Goal: Transaction & Acquisition: Book appointment/travel/reservation

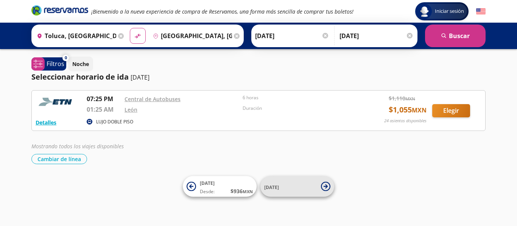
click at [277, 188] on span "[DATE]" at bounding box center [271, 187] width 15 height 6
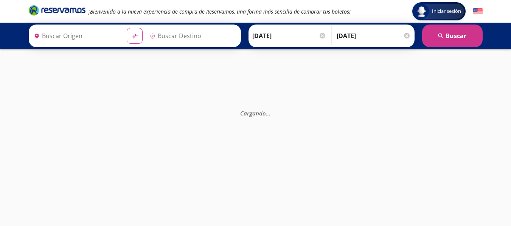
type input "[GEOGRAPHIC_DATA], [GEOGRAPHIC_DATA]"
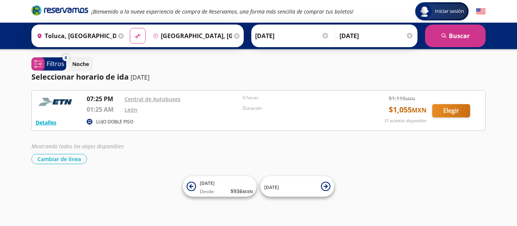
click at [50, 33] on input "Toluca, [GEOGRAPHIC_DATA]" at bounding box center [75, 35] width 82 height 19
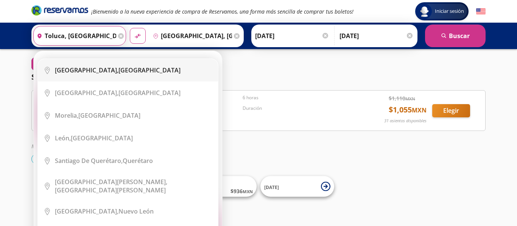
click at [80, 70] on b "[GEOGRAPHIC_DATA]," at bounding box center [87, 70] width 64 height 8
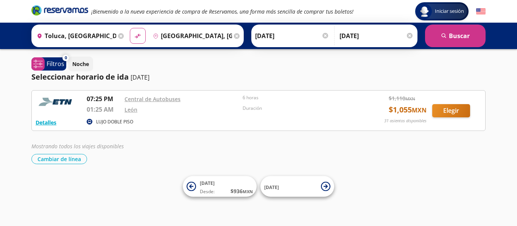
type input "[GEOGRAPHIC_DATA], [GEOGRAPHIC_DATA]"
click at [259, 39] on input "[DATE]" at bounding box center [292, 35] width 74 height 19
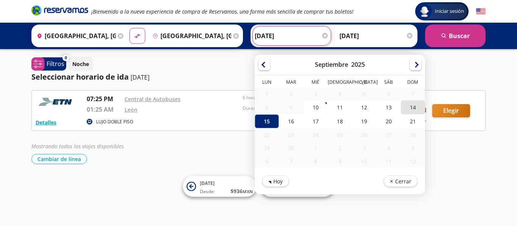
click at [409, 108] on div "14" at bounding box center [412, 108] width 24 height 14
type input "[DATE]"
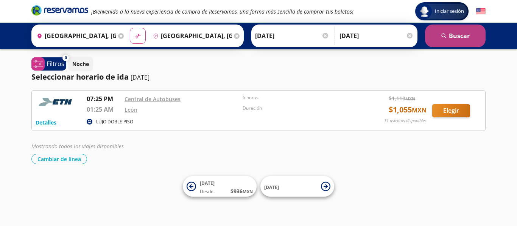
click at [448, 36] on button "search [GEOGRAPHIC_DATA]" at bounding box center [455, 36] width 60 height 23
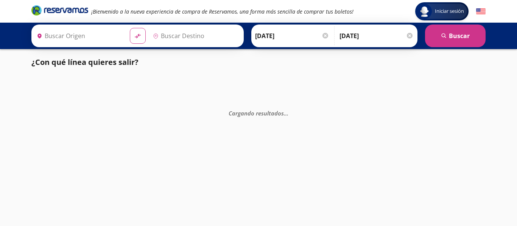
type input "[GEOGRAPHIC_DATA], [GEOGRAPHIC_DATA]"
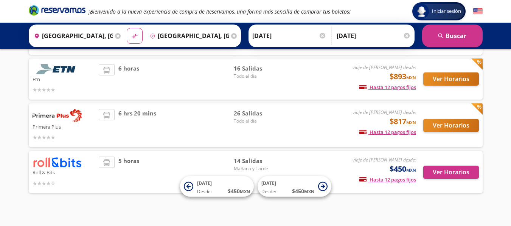
scroll to position [99, 0]
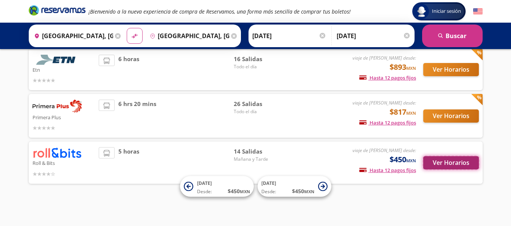
click at [448, 164] on button "Ver Horarios" at bounding box center [451, 163] width 56 height 13
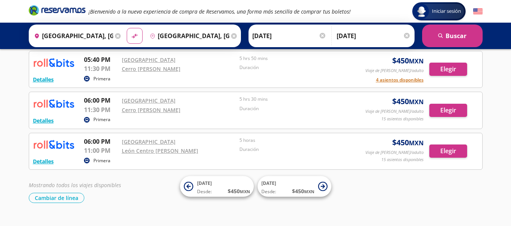
scroll to position [832, 0]
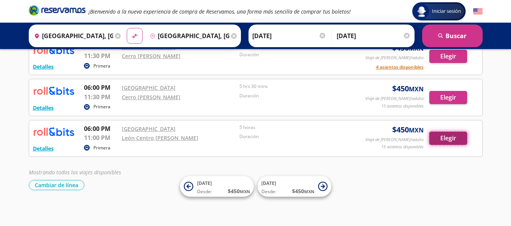
click at [458, 141] on button "Elegir" at bounding box center [448, 138] width 38 height 13
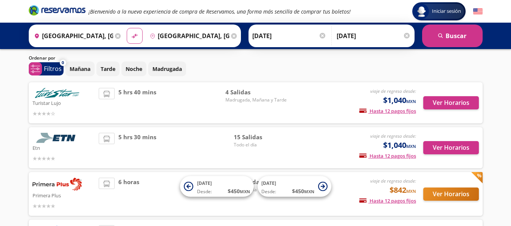
scroll to position [38, 0]
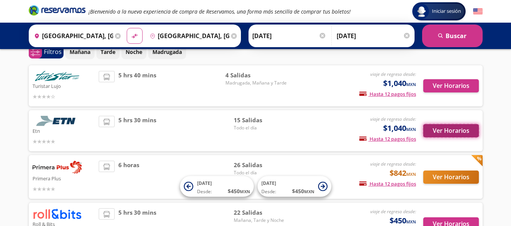
click at [444, 133] on button "Ver Horarios" at bounding box center [451, 130] width 56 height 13
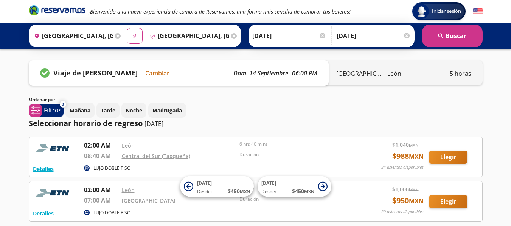
click at [96, 72] on p "Viaje de [PERSON_NAME]" at bounding box center [95, 73] width 84 height 10
click at [155, 76] on button "Cambiar" at bounding box center [157, 73] width 24 height 9
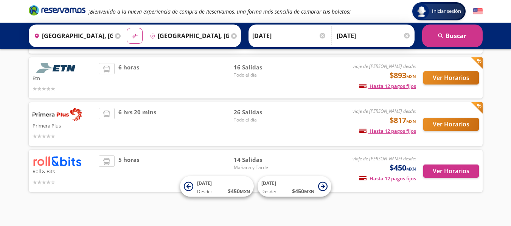
scroll to position [99, 0]
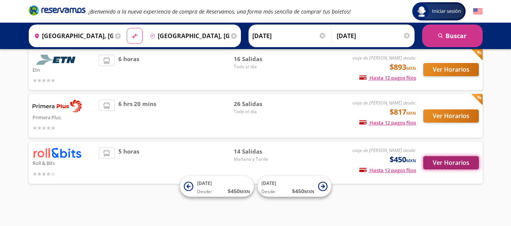
click at [448, 163] on button "Ver Horarios" at bounding box center [451, 163] width 56 height 13
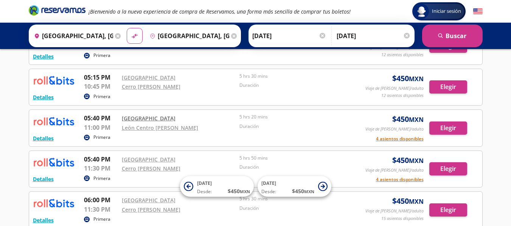
scroll to position [720, 0]
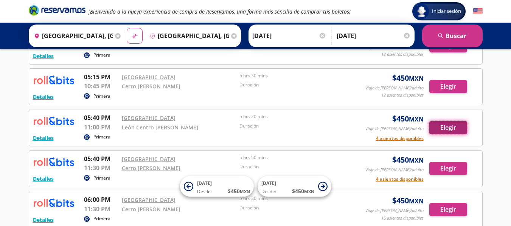
click at [456, 128] on button "Elegir" at bounding box center [448, 127] width 38 height 13
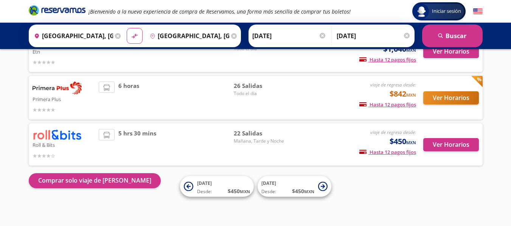
scroll to position [117, 0]
click at [453, 145] on button "Ver Horarios" at bounding box center [451, 144] width 56 height 13
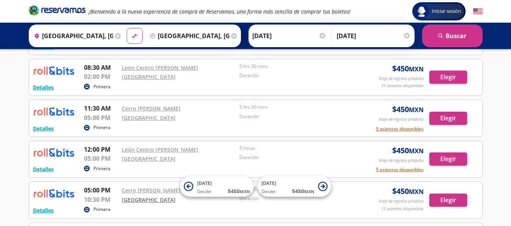
scroll to position [492, 0]
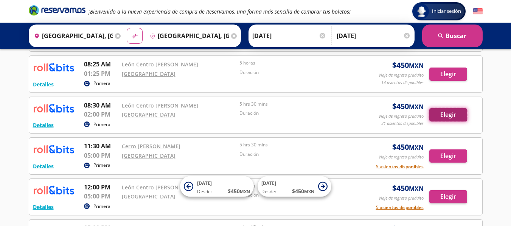
click at [436, 113] on button "Elegir" at bounding box center [448, 115] width 38 height 13
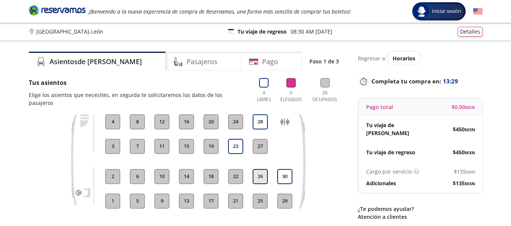
click at [260, 169] on button "26" at bounding box center [260, 176] width 15 height 15
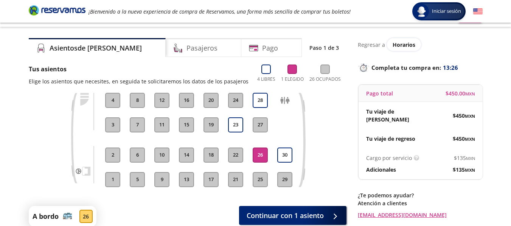
scroll to position [38, 0]
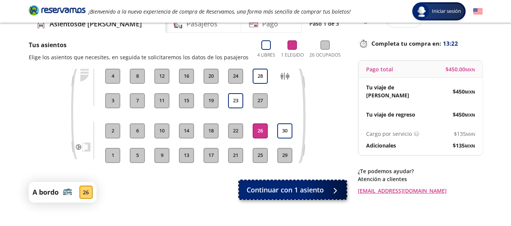
click at [282, 193] on span "Continuar con 1 asiento" at bounding box center [285, 190] width 77 height 10
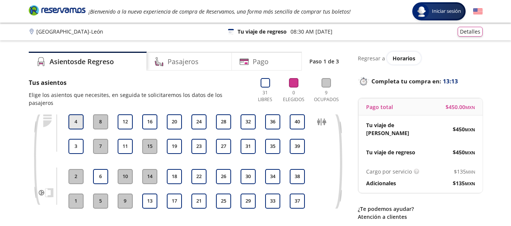
click at [76, 115] on button "4" at bounding box center [75, 122] width 15 height 15
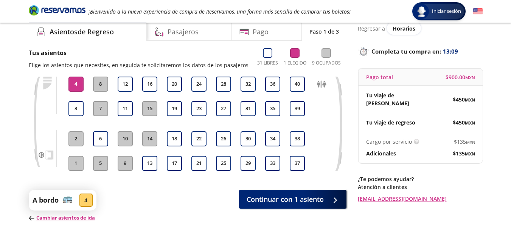
scroll to position [75, 0]
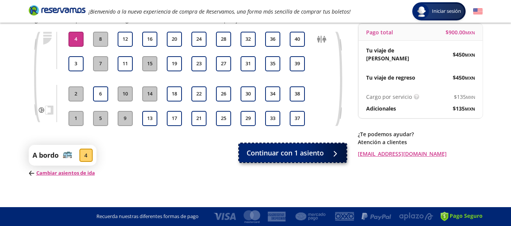
click at [284, 157] on span "Continuar con 1 asiento" at bounding box center [285, 153] width 77 height 10
